Goal: Transaction & Acquisition: Purchase product/service

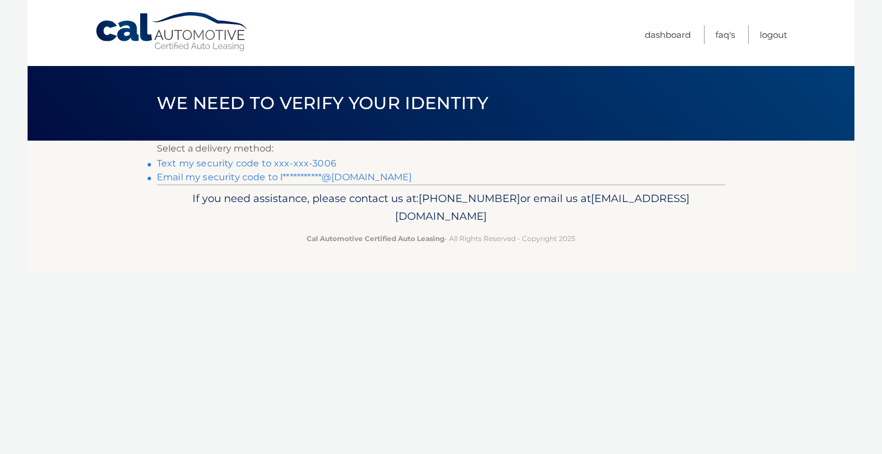
click at [258, 163] on link "Text my security code to xxx-xxx-3006" at bounding box center [247, 163] width 180 height 11
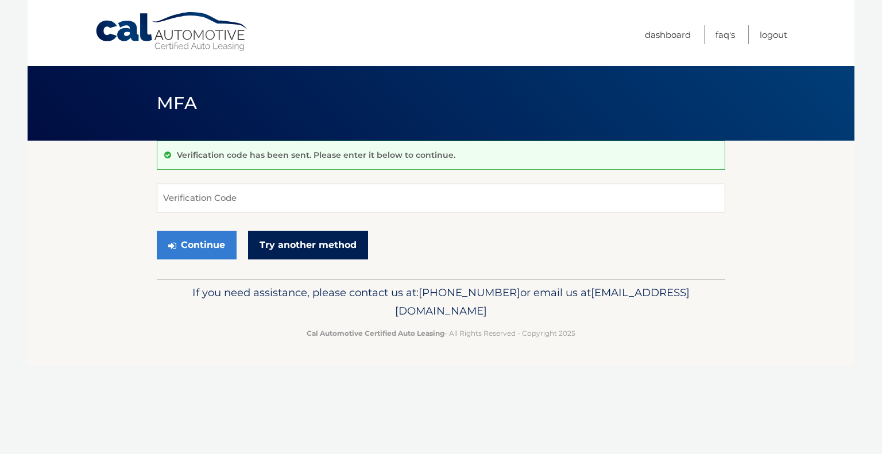
click at [315, 245] on link "Try another method" at bounding box center [308, 245] width 120 height 29
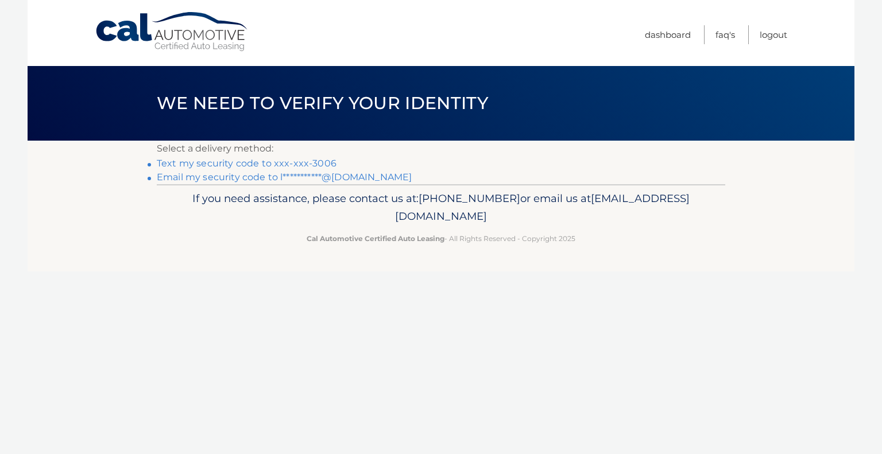
click at [296, 161] on link "Text my security code to xxx-xxx-3006" at bounding box center [247, 163] width 180 height 11
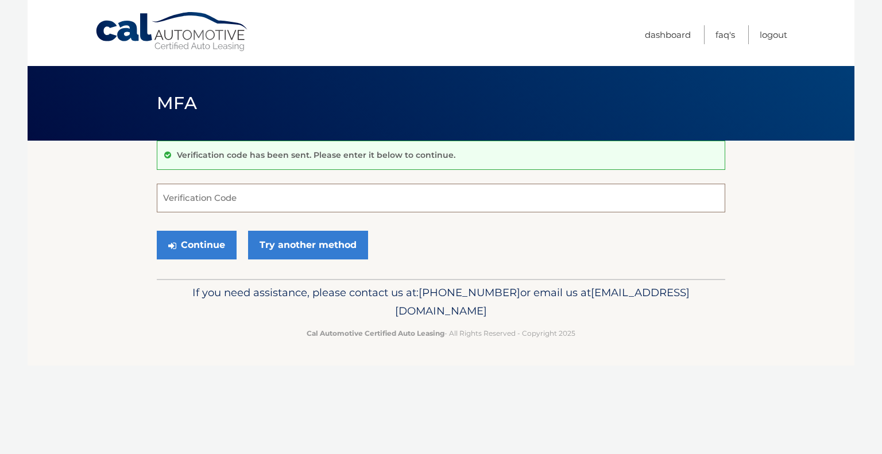
click at [267, 206] on input "Verification Code" at bounding box center [441, 198] width 569 height 29
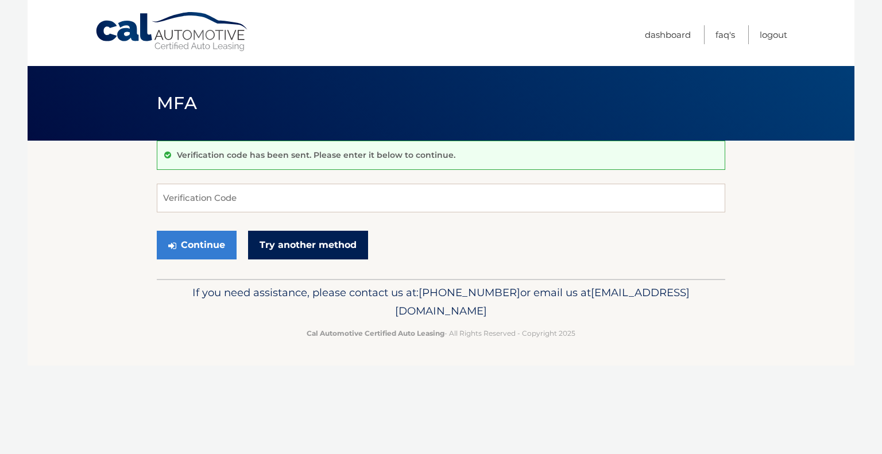
click at [316, 249] on link "Try another method" at bounding box center [308, 245] width 120 height 29
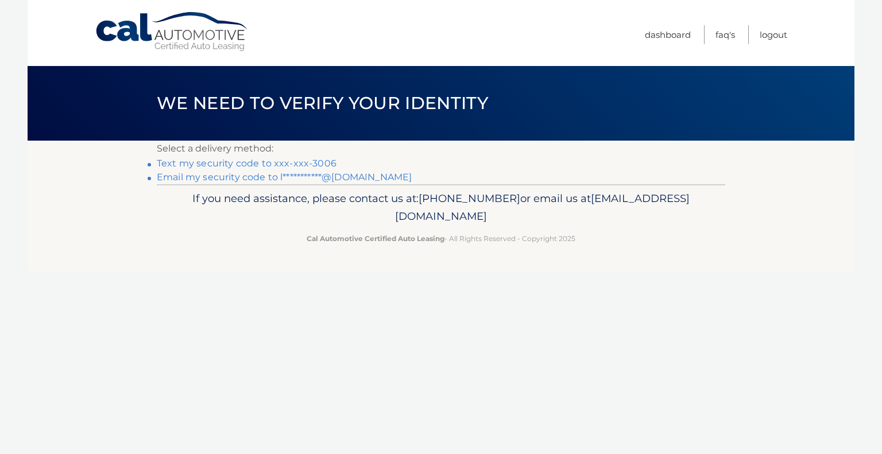
click at [346, 180] on link "**********" at bounding box center [284, 177] width 255 height 11
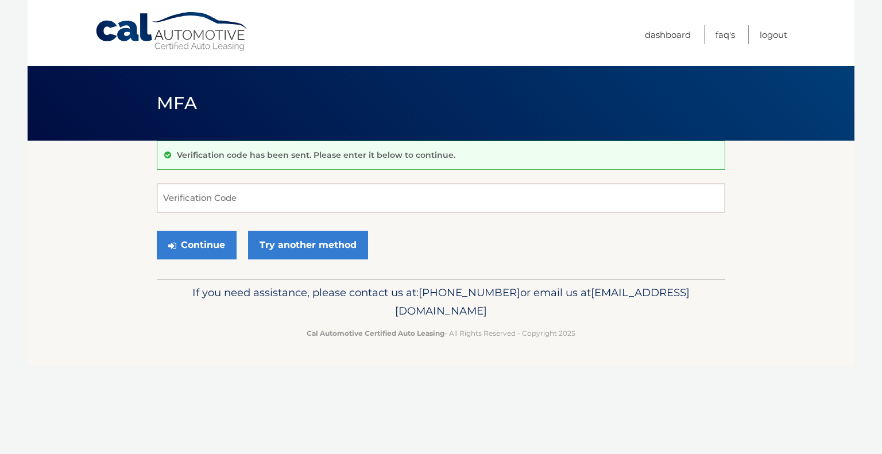
click at [198, 201] on input "Verification Code" at bounding box center [441, 198] width 569 height 29
type input "959010"
click at [200, 248] on button "Continue" at bounding box center [197, 245] width 80 height 29
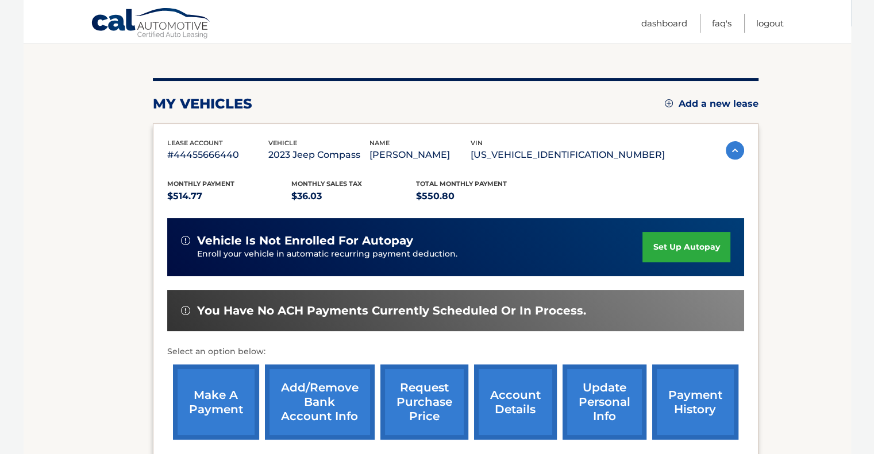
scroll to position [115, 0]
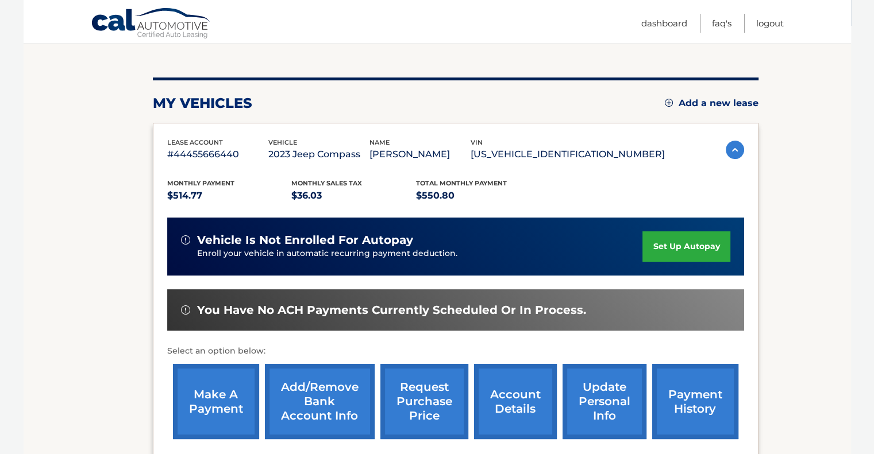
click at [214, 398] on link "make a payment" at bounding box center [216, 401] width 86 height 75
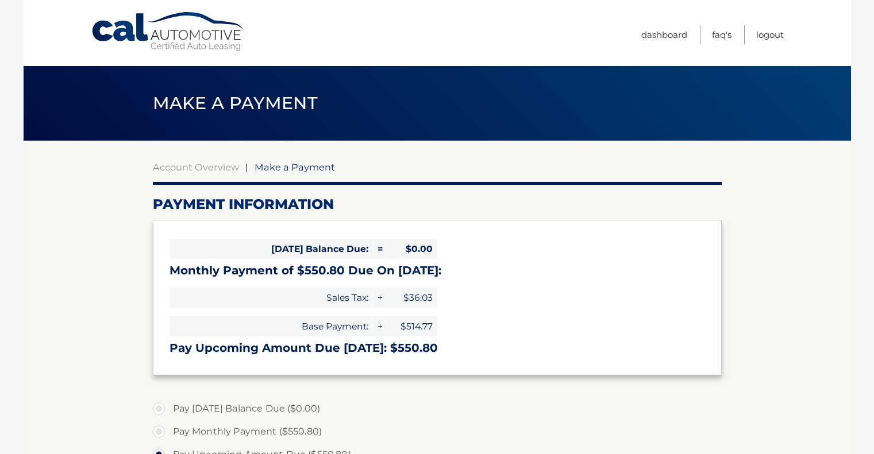
select select "YjIxNzU5OTAtYjY5Yi00ZmUzLWE3NTQtZjI2NjViZjZkMDky"
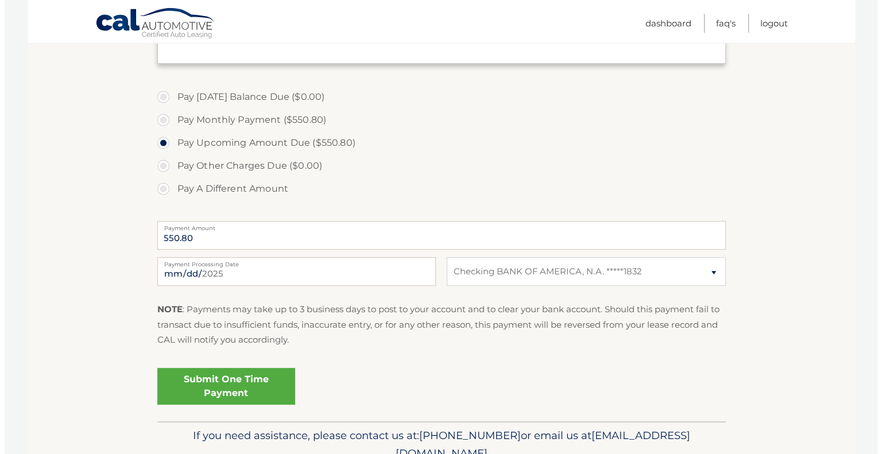
scroll to position [345, 0]
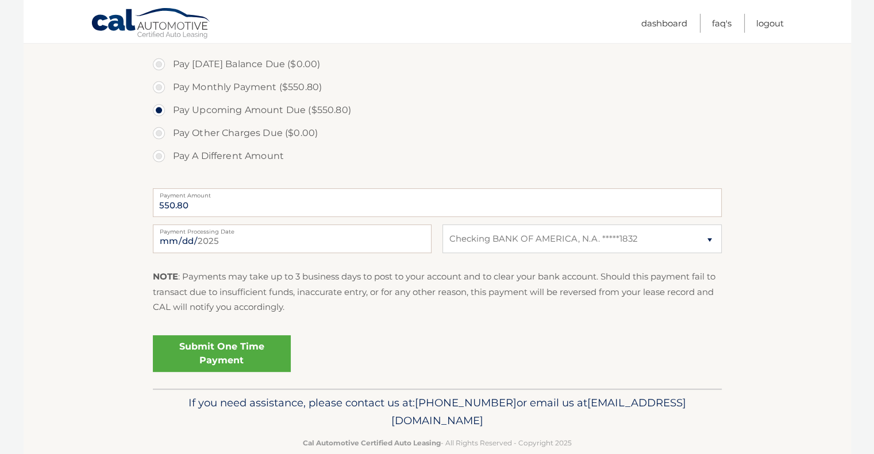
click at [236, 349] on link "Submit One Time Payment" at bounding box center [222, 353] width 138 height 37
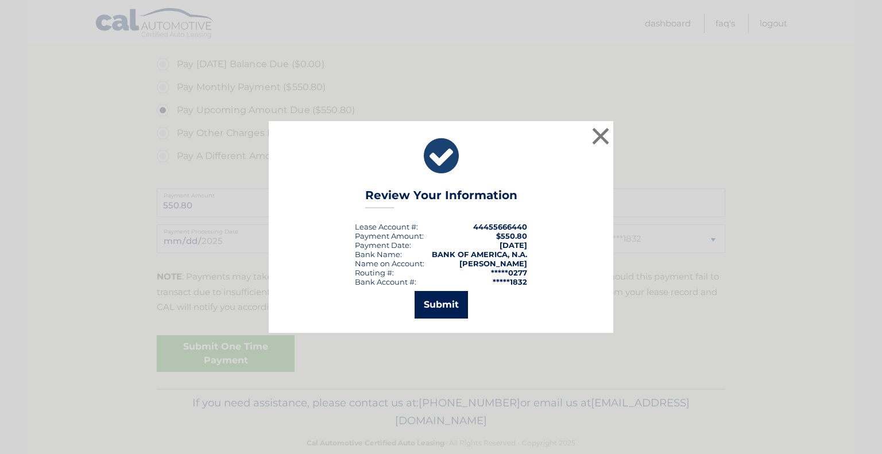
click at [447, 305] on button "Submit" at bounding box center [441, 305] width 53 height 28
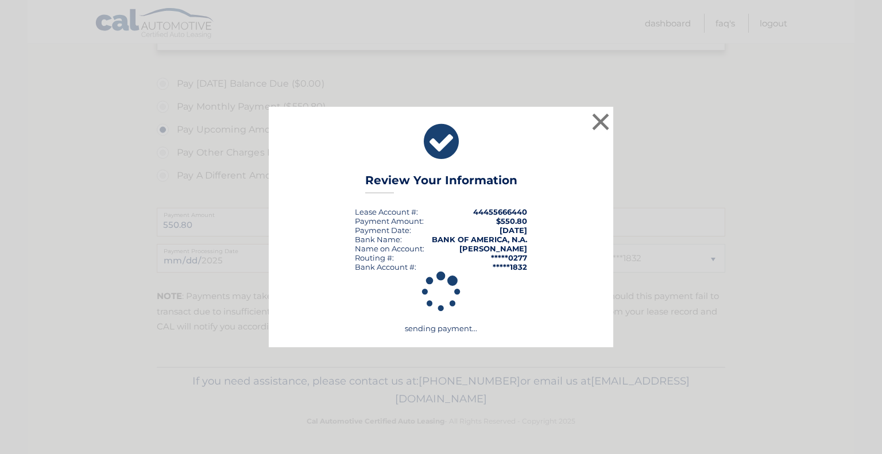
scroll to position [324, 0]
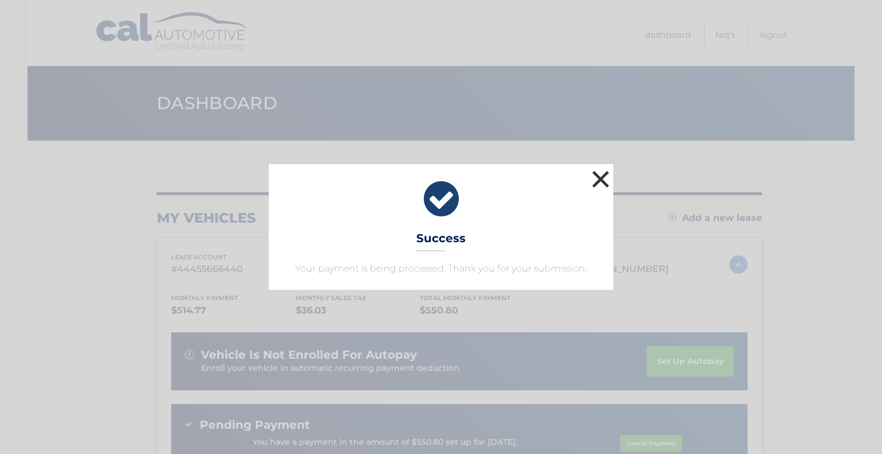
click at [602, 178] on button "×" at bounding box center [600, 179] width 23 height 23
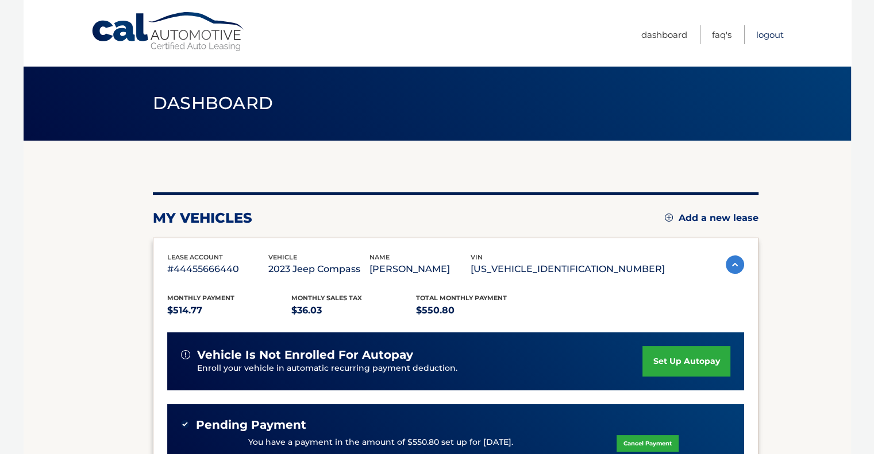
click at [769, 31] on link "Logout" at bounding box center [770, 34] width 28 height 19
